Goal: Information Seeking & Learning: Learn about a topic

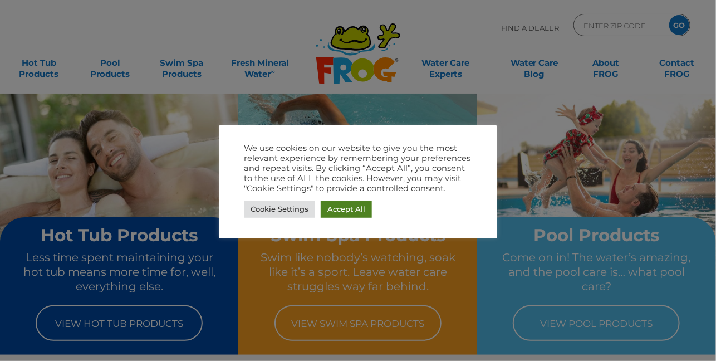
click at [343, 211] on link "Accept All" at bounding box center [346, 208] width 51 height 17
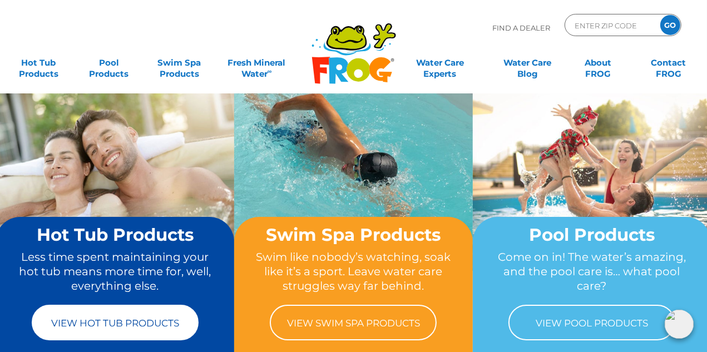
click at [136, 314] on link "View Hot Tub Products" at bounding box center [115, 323] width 167 height 36
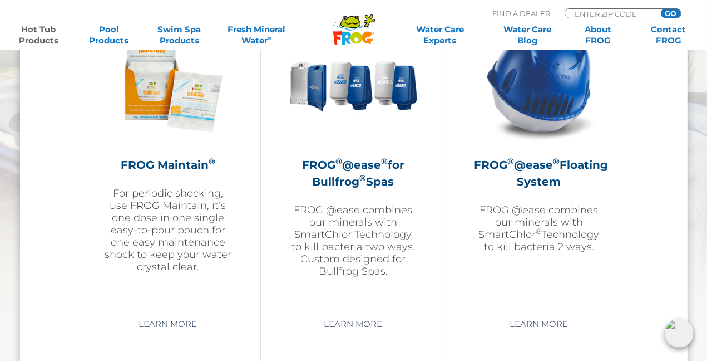
scroll to position [1256, 0]
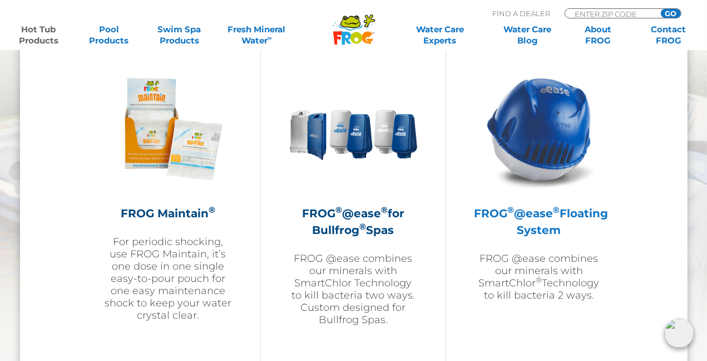
click at [547, 166] on img at bounding box center [539, 129] width 129 height 129
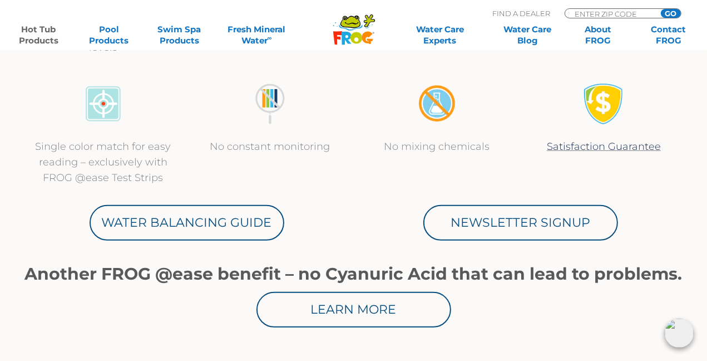
scroll to position [779, 0]
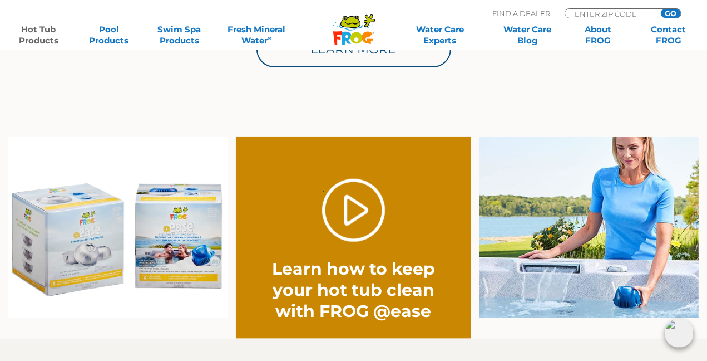
click at [673, 284] on img at bounding box center [589, 227] width 219 height 181
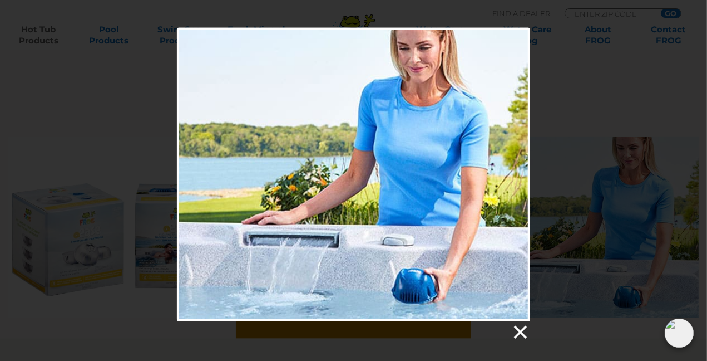
click at [524, 329] on link at bounding box center [519, 332] width 17 height 17
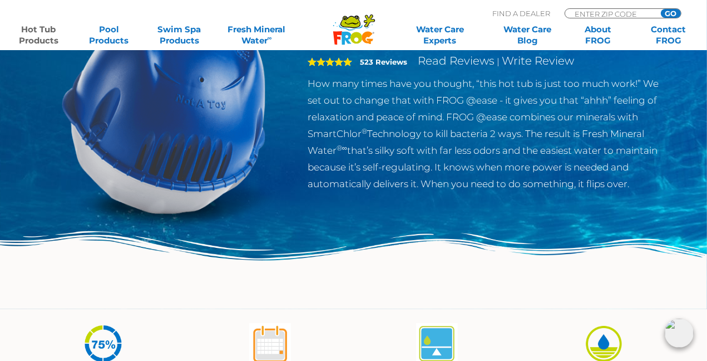
scroll to position [0, 0]
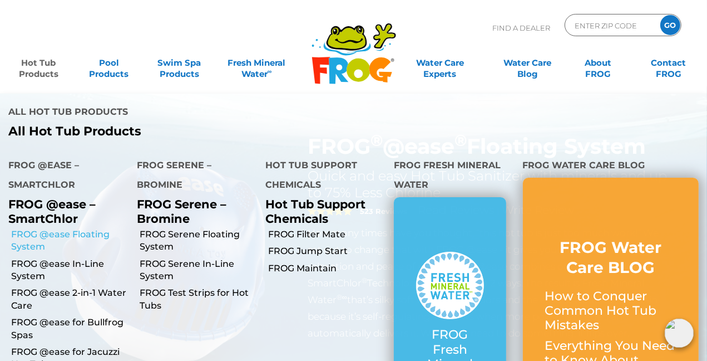
click at [29, 228] on link "FROG @ease Floating System" at bounding box center [69, 240] width 117 height 25
click at [38, 258] on link "FROG @ease In-Line System" at bounding box center [69, 270] width 117 height 25
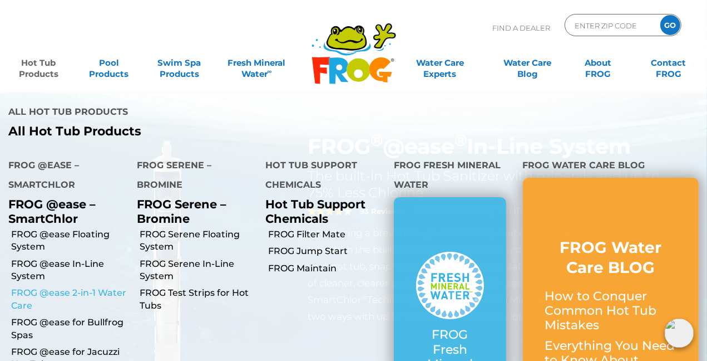
click at [66, 287] on link "FROG @ease 2-in-1 Water Care" at bounding box center [69, 299] width 117 height 25
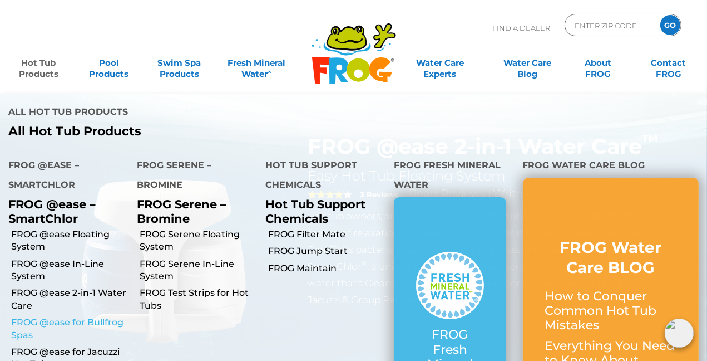
click at [82, 316] on link "FROG @ease for Bullfrog Spas" at bounding box center [69, 328] width 117 height 25
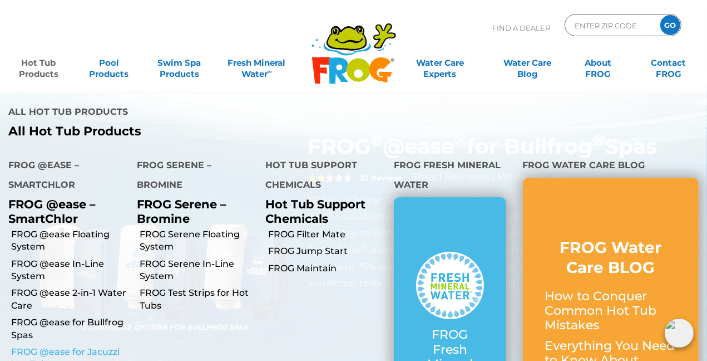
click at [52, 346] on link "FROG @ease for Jacuzzi Hot Tubs" at bounding box center [69, 358] width 117 height 25
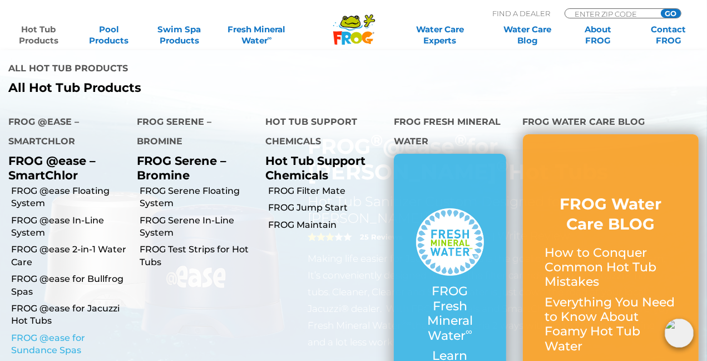
scroll to position [259, 0]
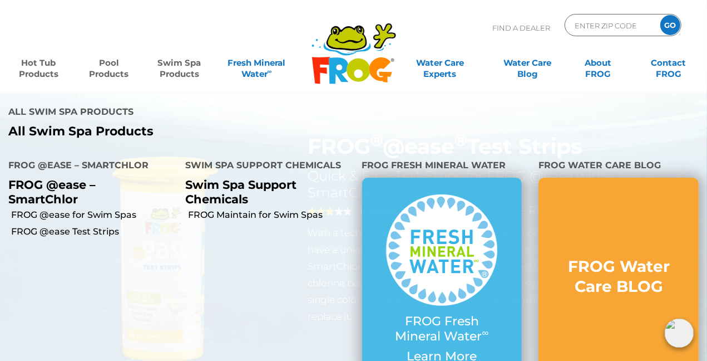
click at [121, 66] on link "Pool Products" at bounding box center [109, 63] width 55 height 22
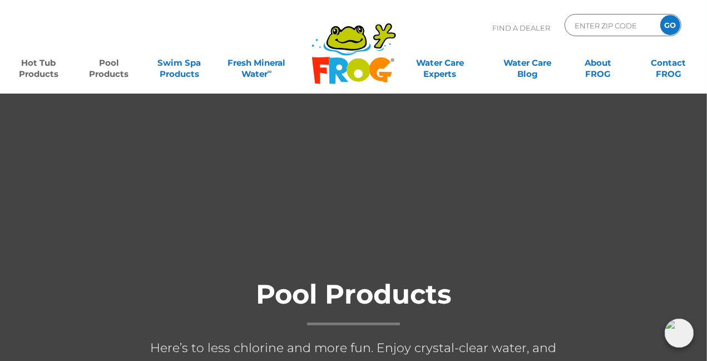
click at [33, 63] on link "Hot Tub Products" at bounding box center [38, 63] width 55 height 22
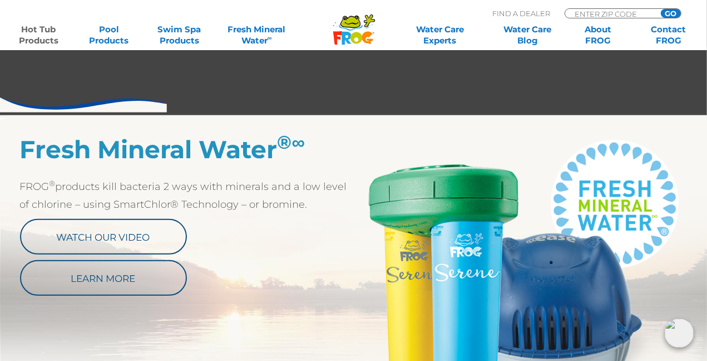
scroll to position [779, 0]
